Goal: Contribute content: Add original content to the website for others to see

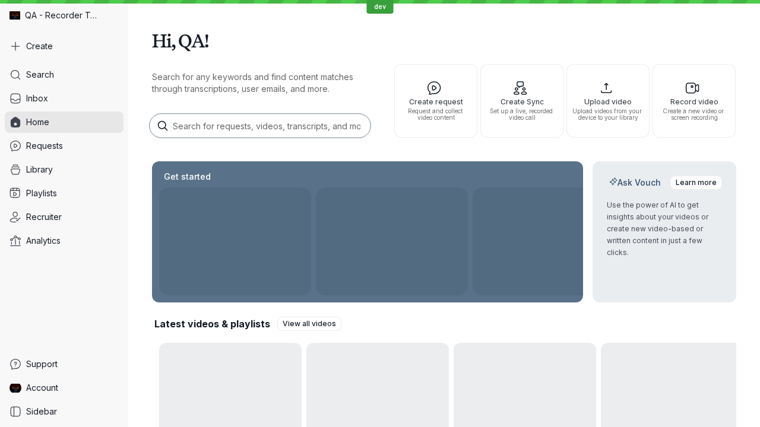
click at [64, 46] on button "Create" at bounding box center [64, 46] width 119 height 21
